Goal: Information Seeking & Learning: Understand process/instructions

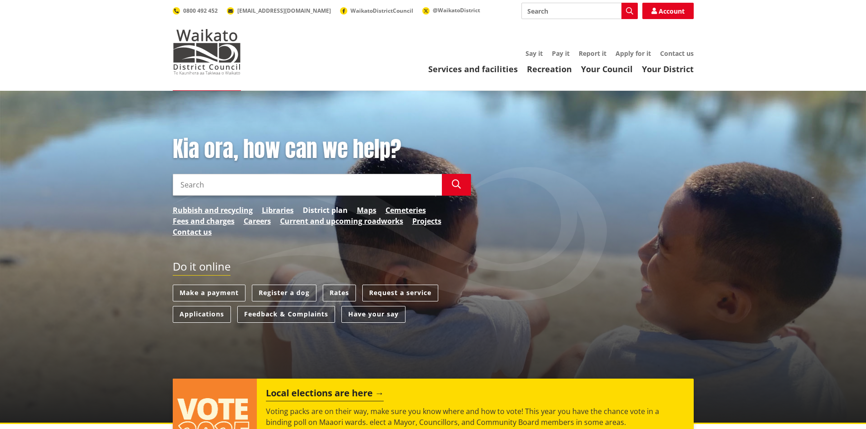
click at [330, 207] on link "District plan" at bounding box center [325, 210] width 45 height 11
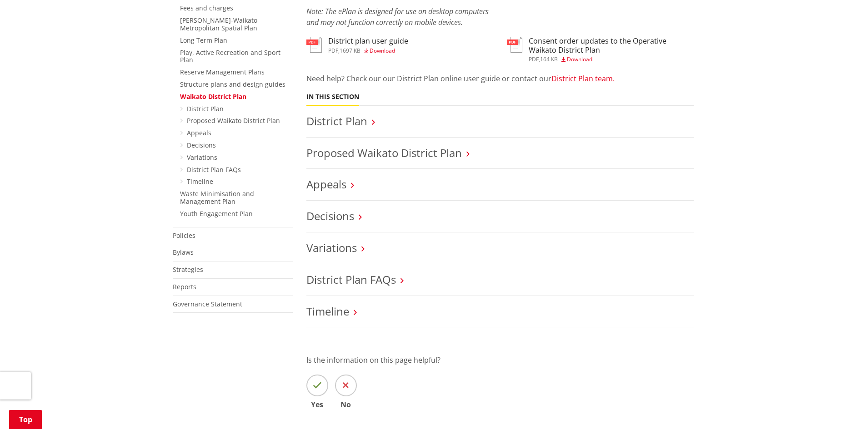
scroll to position [318, 0]
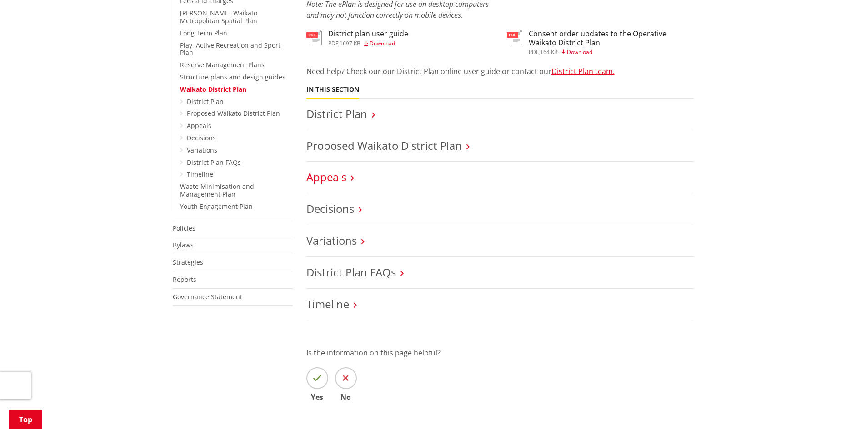
click at [324, 177] on link "Appeals" at bounding box center [326, 177] width 40 height 15
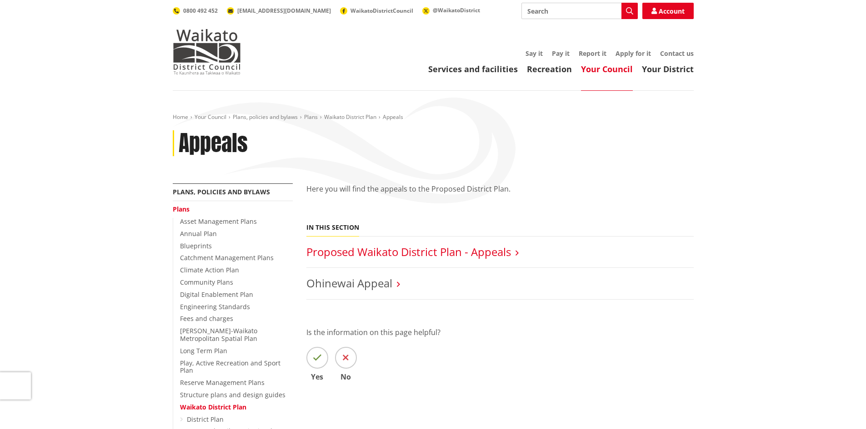
click at [406, 248] on link "Proposed Waikato District Plan - Appeals" at bounding box center [408, 252] width 205 height 15
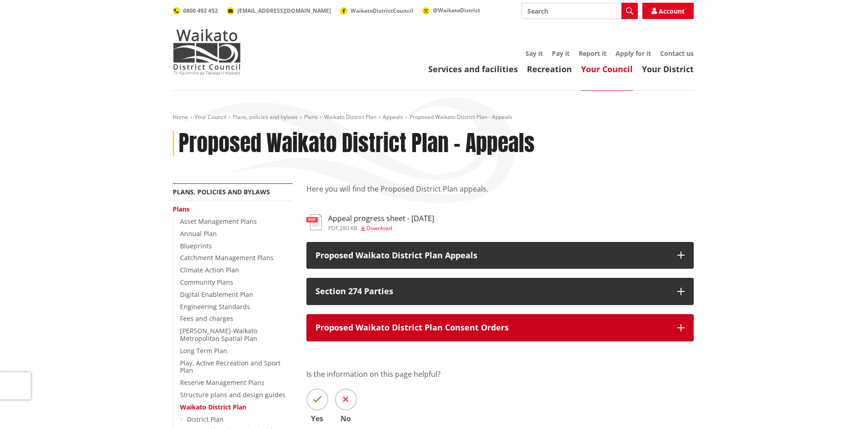
click at [681, 327] on icon "button" at bounding box center [680, 327] width 7 height 7
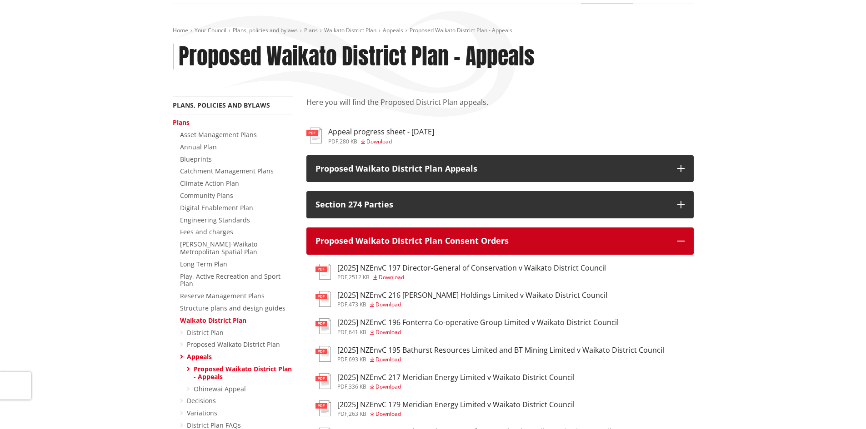
scroll to position [91, 0]
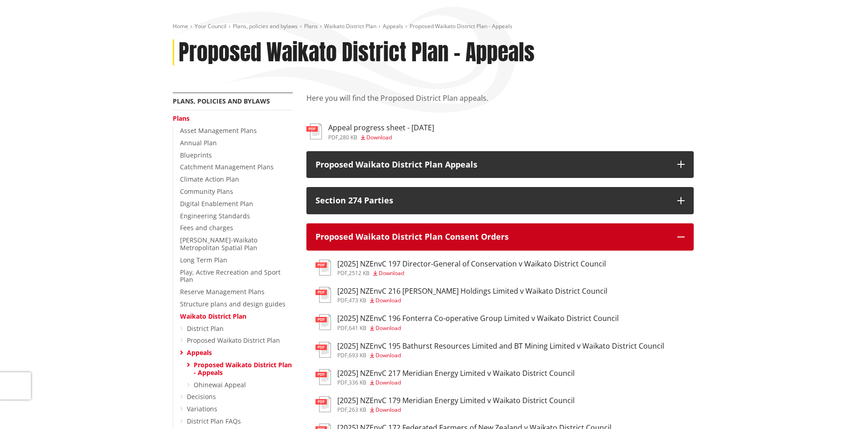
click at [680, 239] on icon "button" at bounding box center [680, 237] width 7 height 7
